Goal: Register for event/course

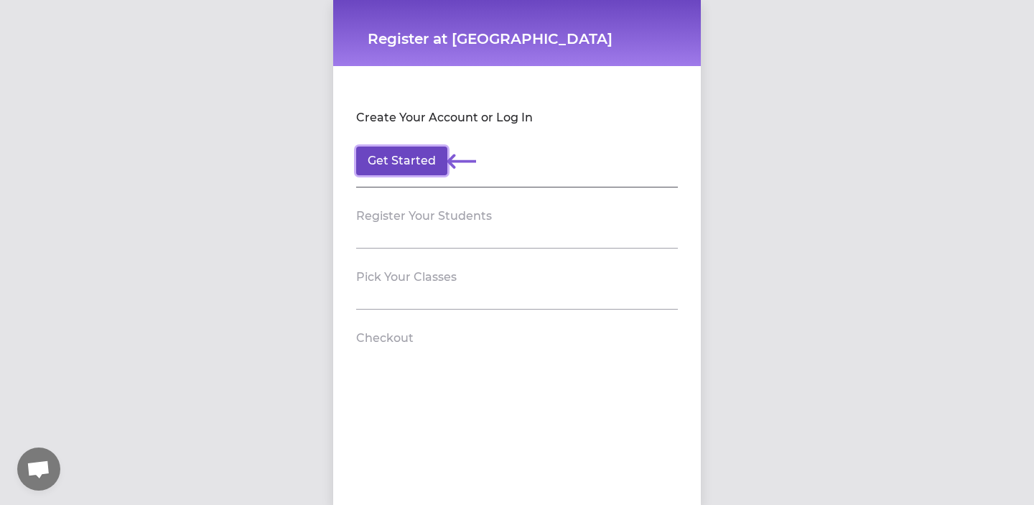
click at [423, 164] on button "Get Started" at bounding box center [401, 160] width 91 height 29
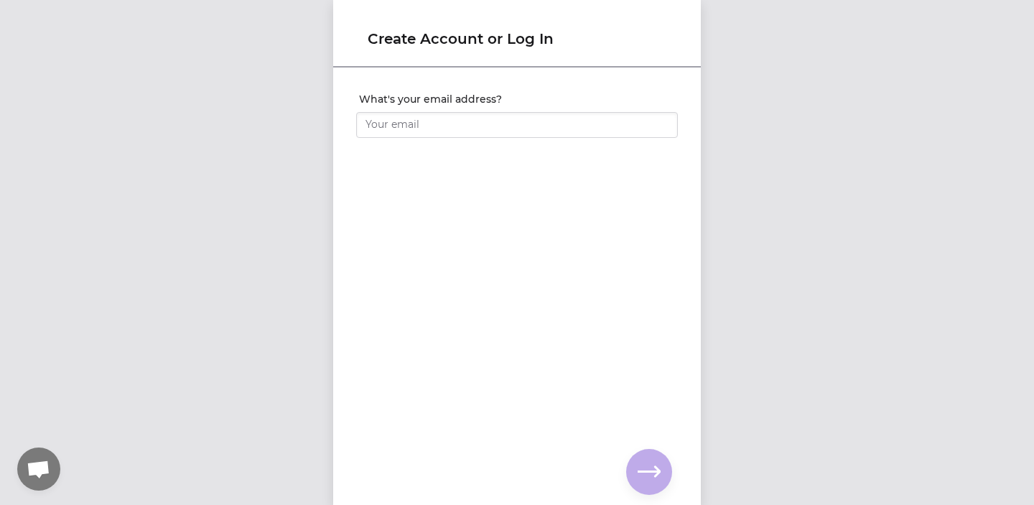
click at [419, 111] on div at bounding box center [517, 122] width 322 height 32
click at [419, 116] on input "What's your email address?" at bounding box center [517, 125] width 322 height 26
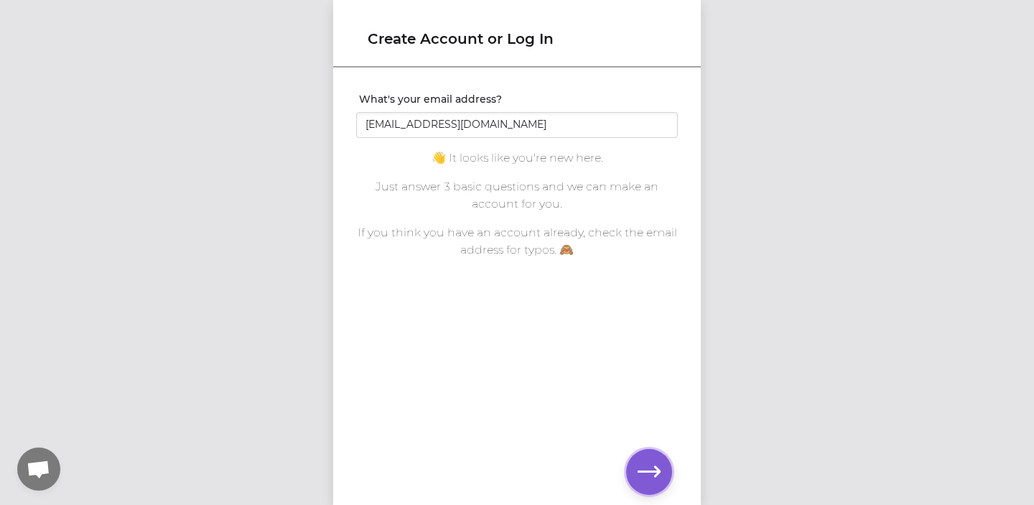
drag, startPoint x: 647, startPoint y: 464, endPoint x: 515, endPoint y: 174, distance: 318.3
click at [515, 174] on div "Create Account or Log In What's your email address? [EMAIL_ADDRESS][DOMAIN_NAME…" at bounding box center [516, 252] width 367 height 505
click at [480, 126] on input "[EMAIL_ADDRESS][DOMAIN_NAME]" at bounding box center [517, 125] width 322 height 26
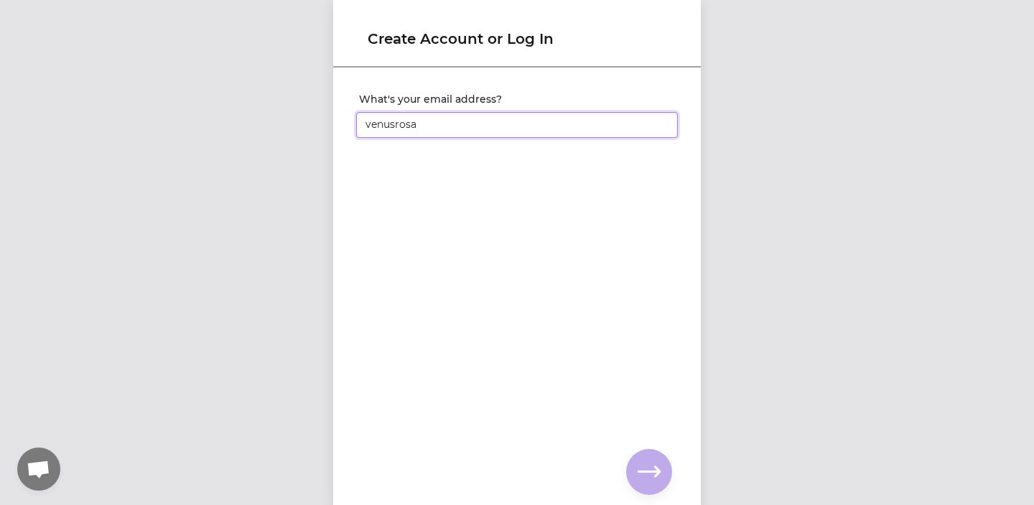
type input "[EMAIL_ADDRESS][DOMAIN_NAME]"
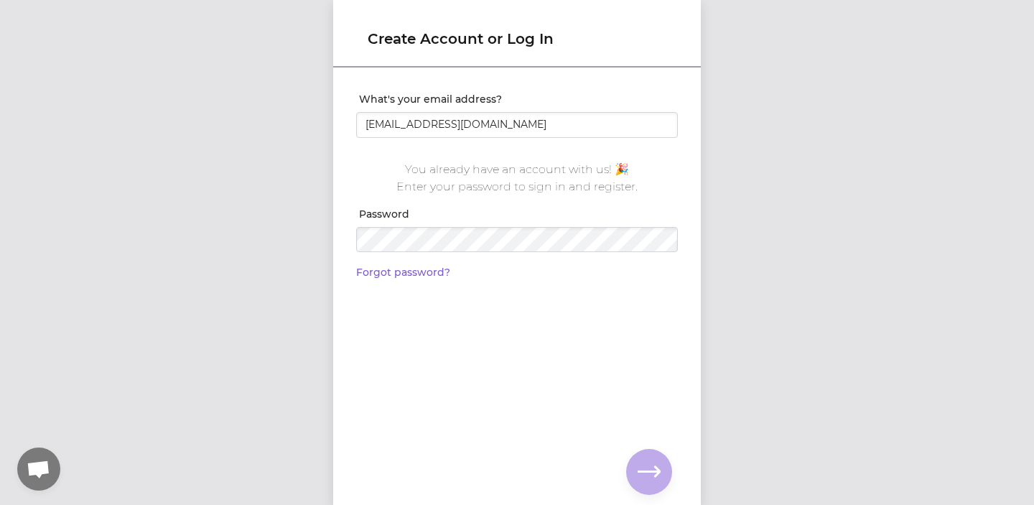
click at [447, 271] on div "Create Account or Log In What's your email address? [EMAIL_ADDRESS][DOMAIN_NAME…" at bounding box center [516, 252] width 367 height 505
click at [647, 461] on icon "button" at bounding box center [648, 471] width 23 height 23
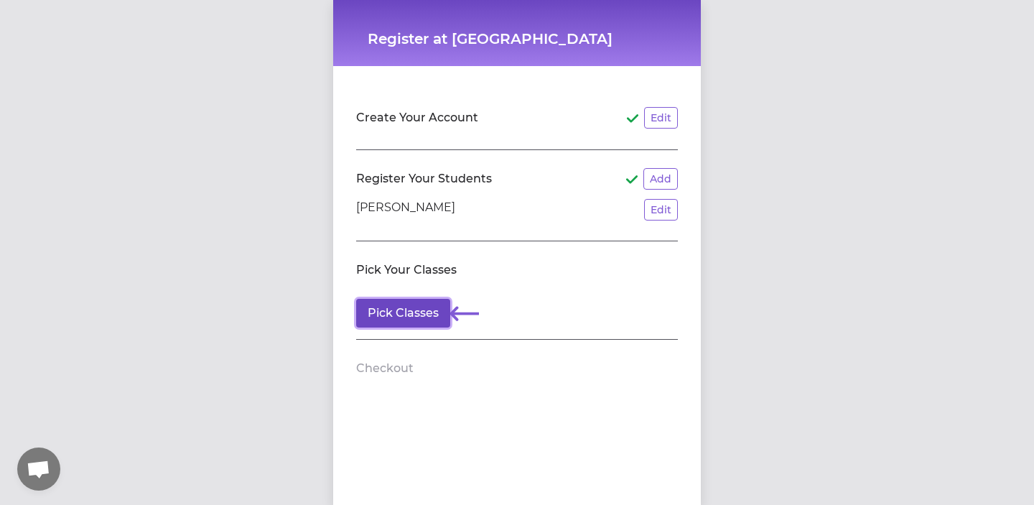
click at [421, 303] on button "Pick Classes" at bounding box center [403, 313] width 94 height 29
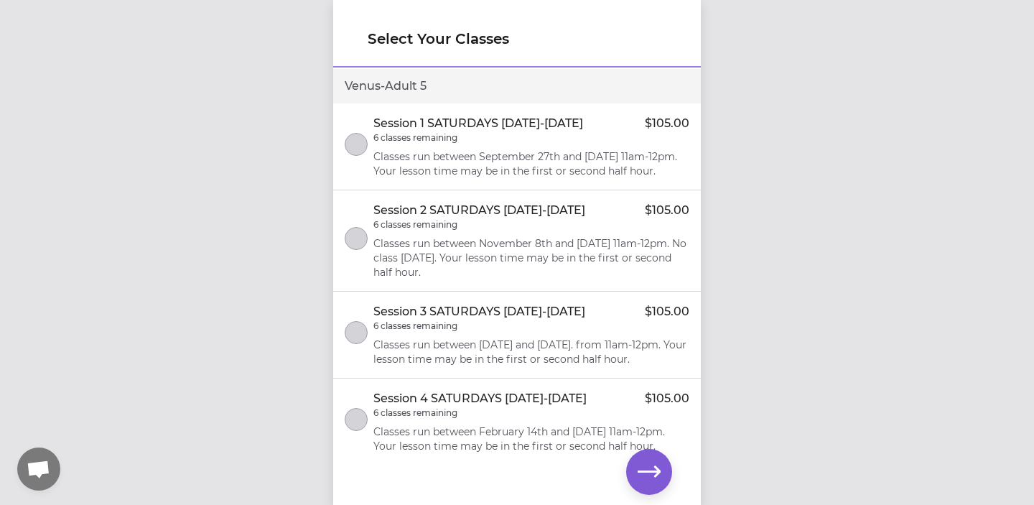
click at [383, 85] on div "Venus - Adult 5" at bounding box center [516, 86] width 367 height 34
copy div "Venus - Adult 5"
